Goal: Navigation & Orientation: Find specific page/section

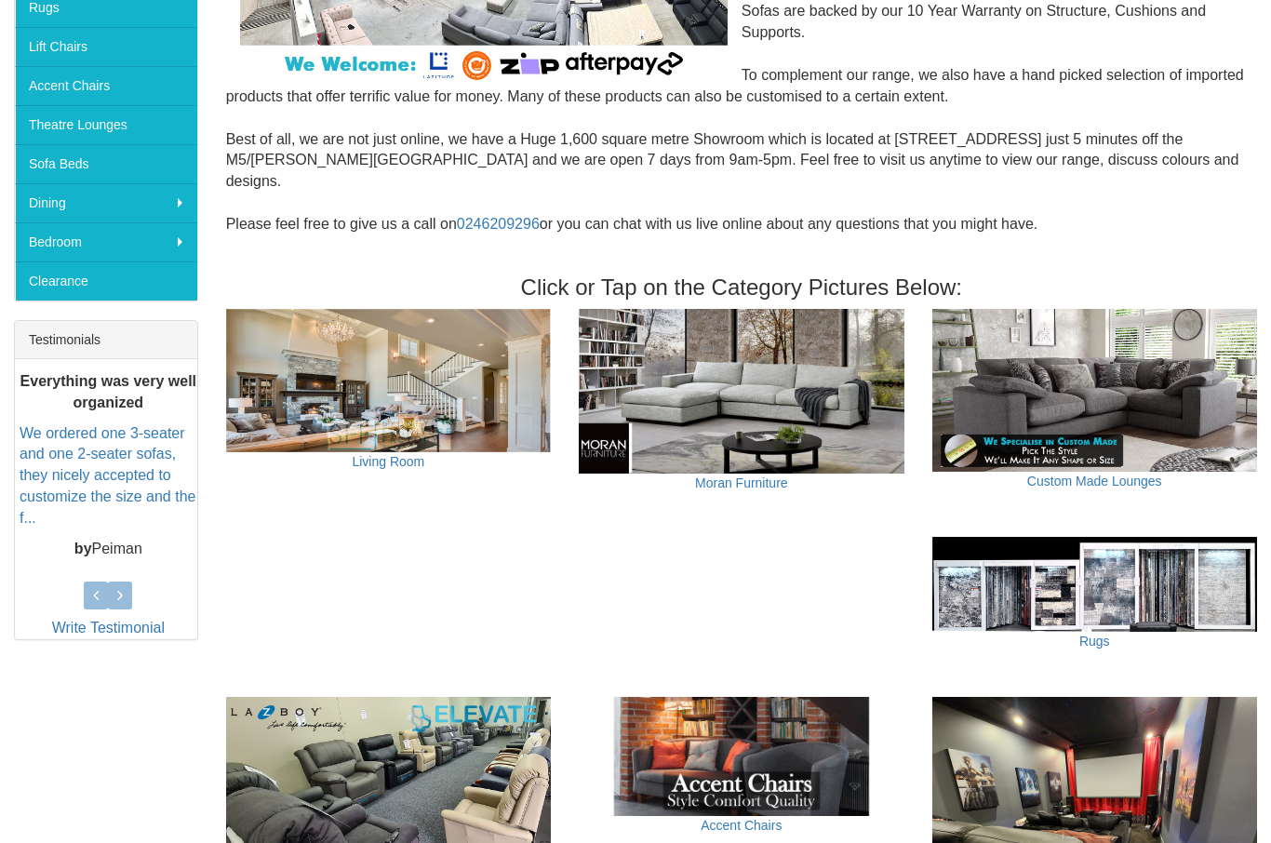
scroll to position [459, 0]
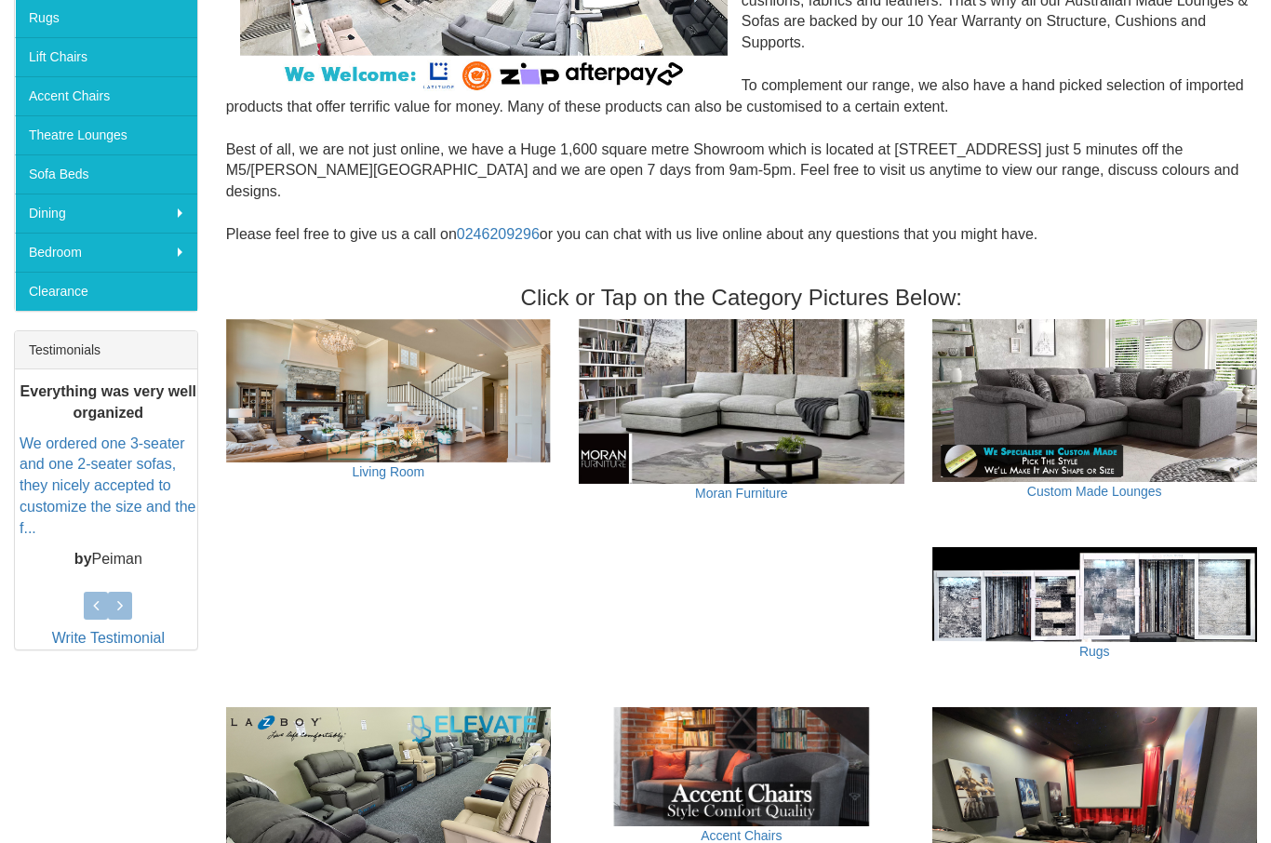
click at [485, 387] on img at bounding box center [388, 391] width 325 height 143
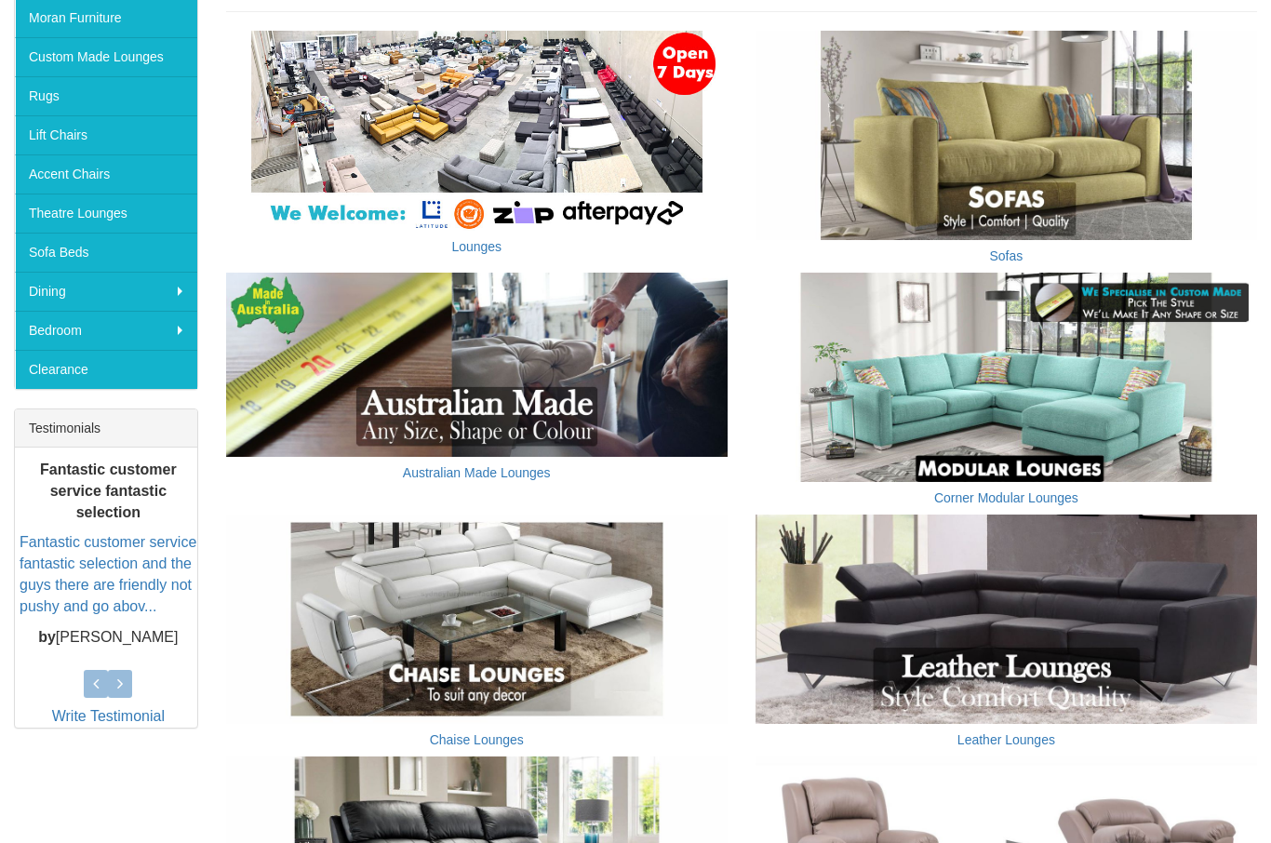
scroll to position [241, 0]
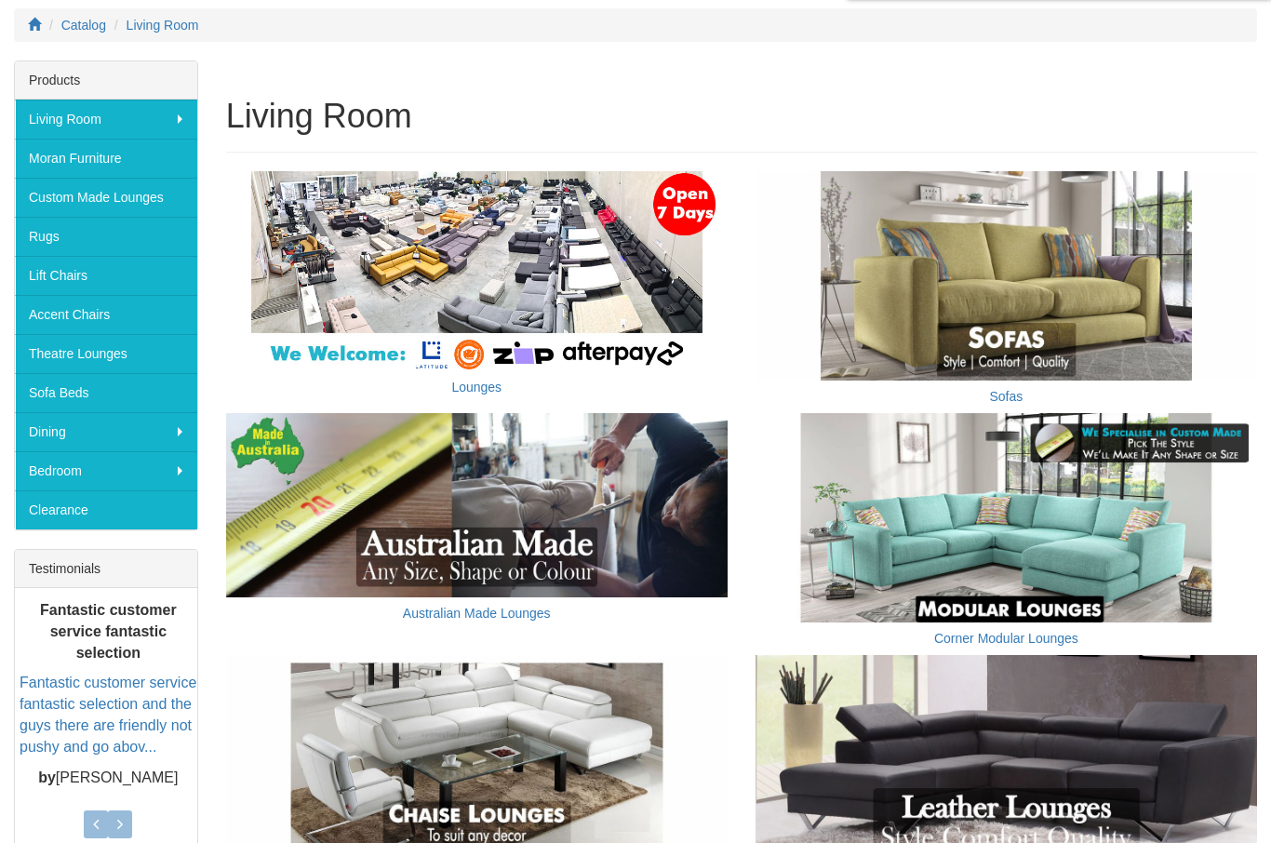
click at [907, 549] on img at bounding box center [1007, 517] width 502 height 209
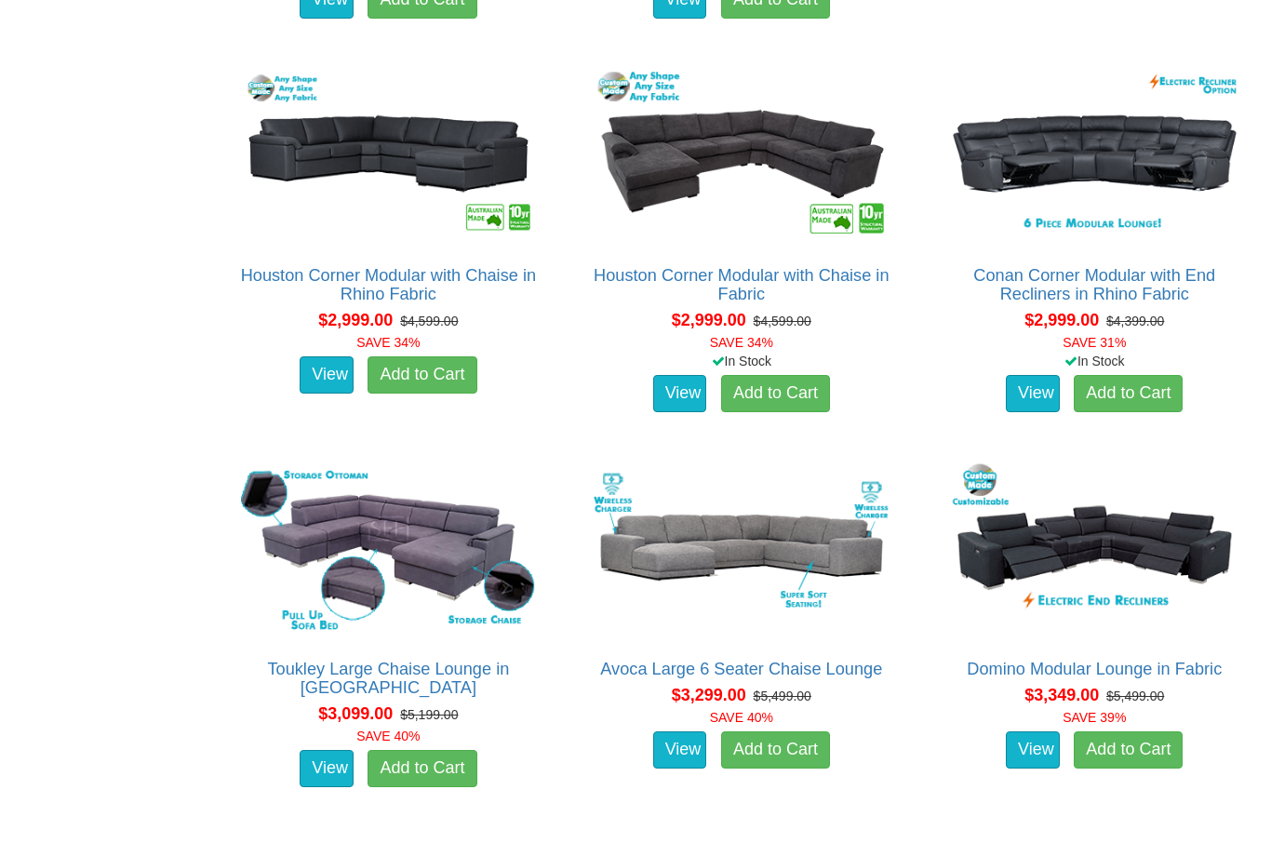
scroll to position [2649, 0]
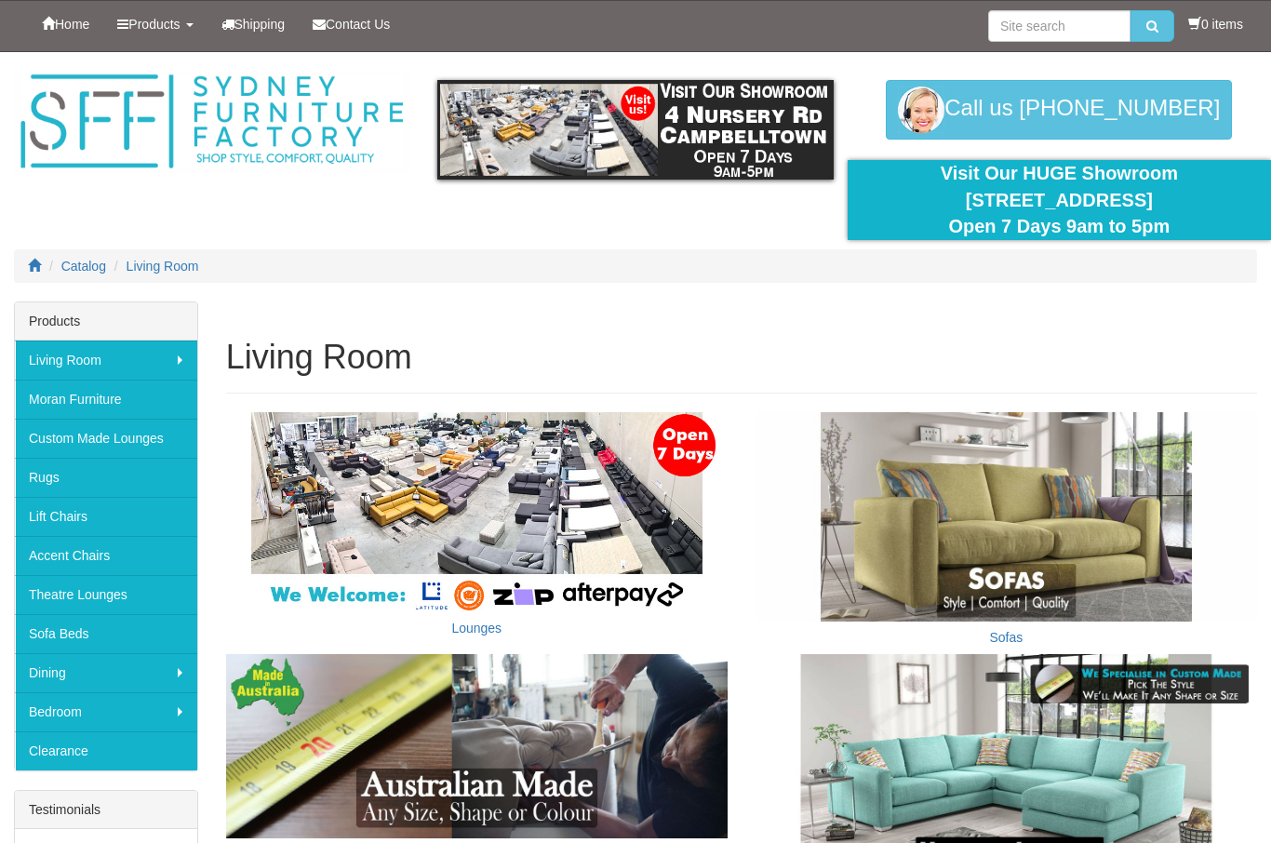
scroll to position [241, 0]
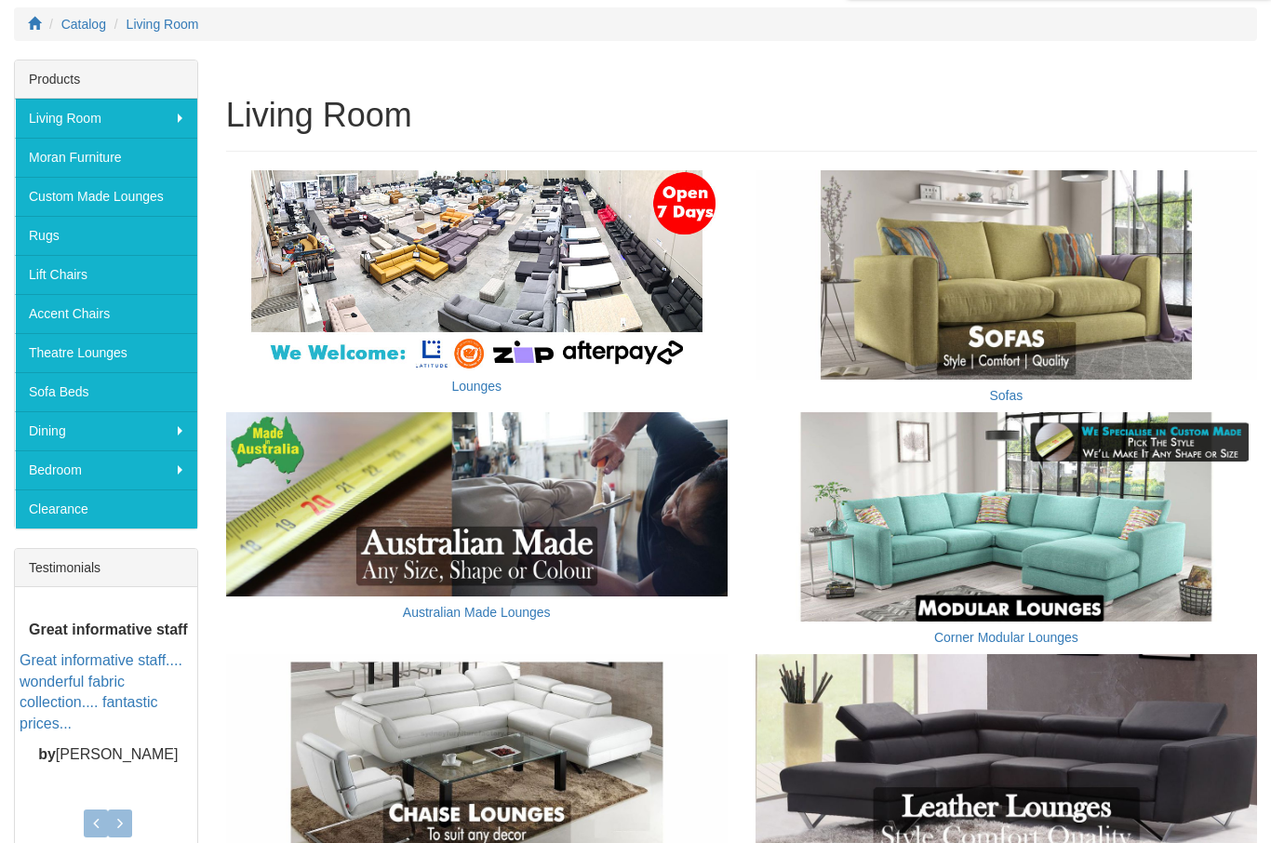
click at [1069, 316] on img at bounding box center [1007, 275] width 502 height 209
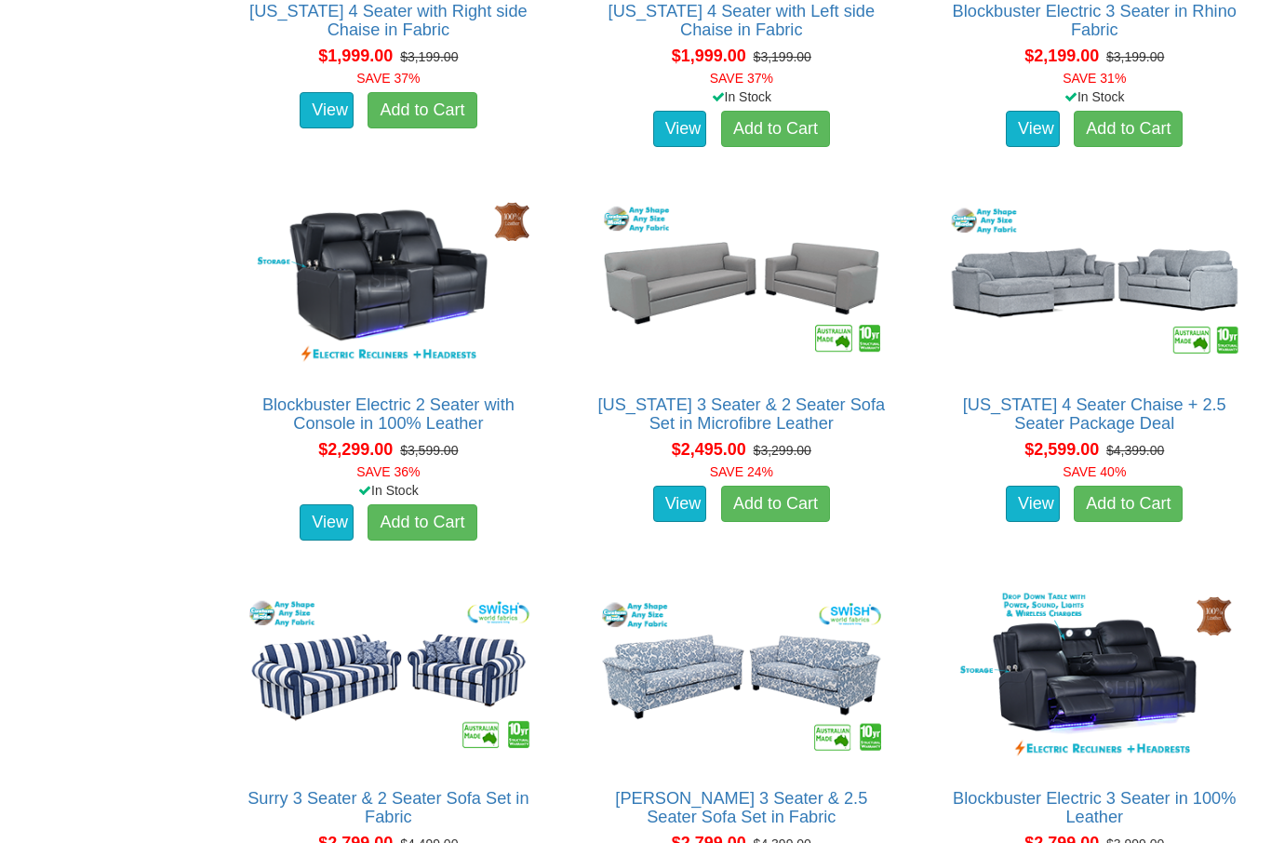
scroll to position [3375, 0]
